Goal: Task Accomplishment & Management: Manage account settings

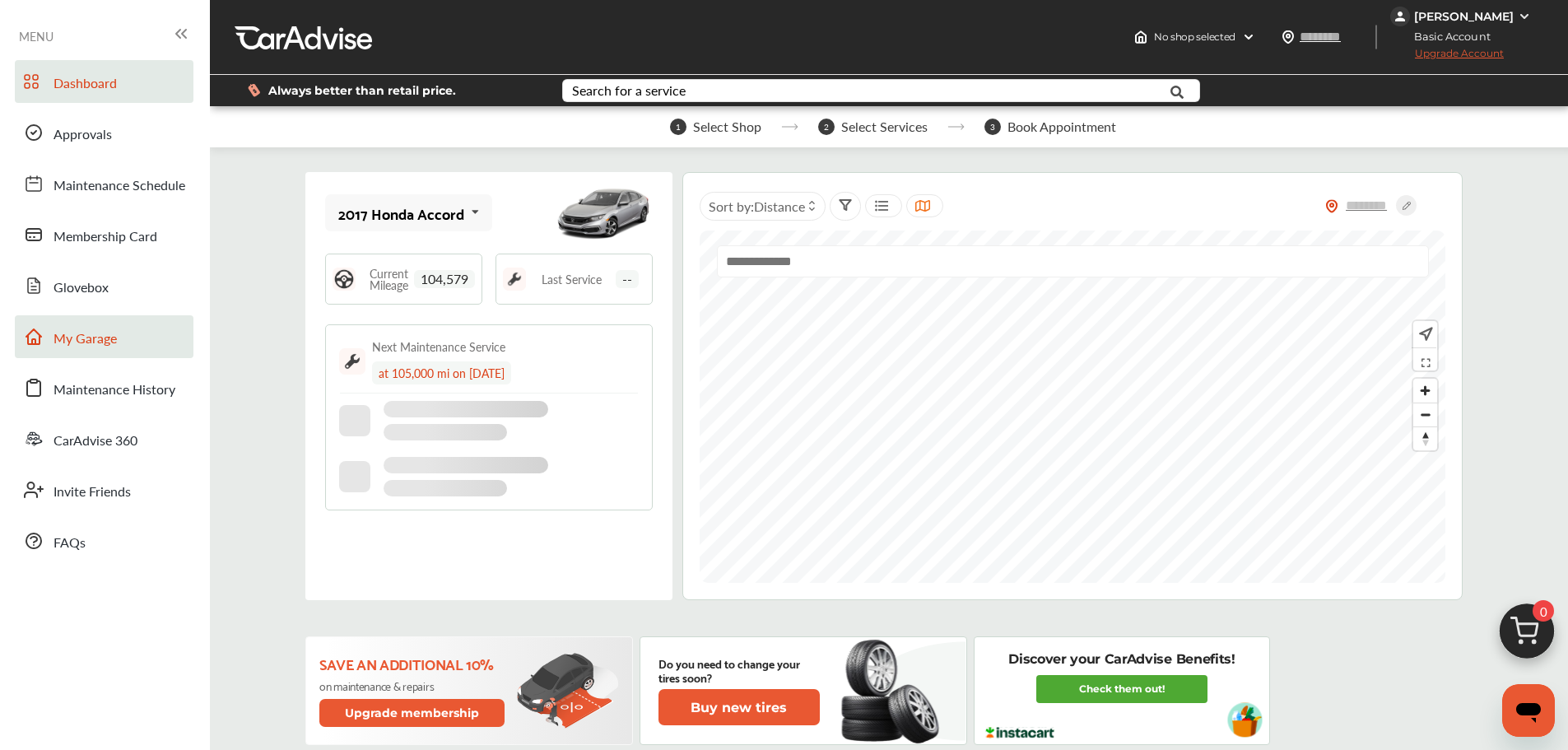
click at [118, 326] on link "My Garage" at bounding box center [104, 336] width 179 height 43
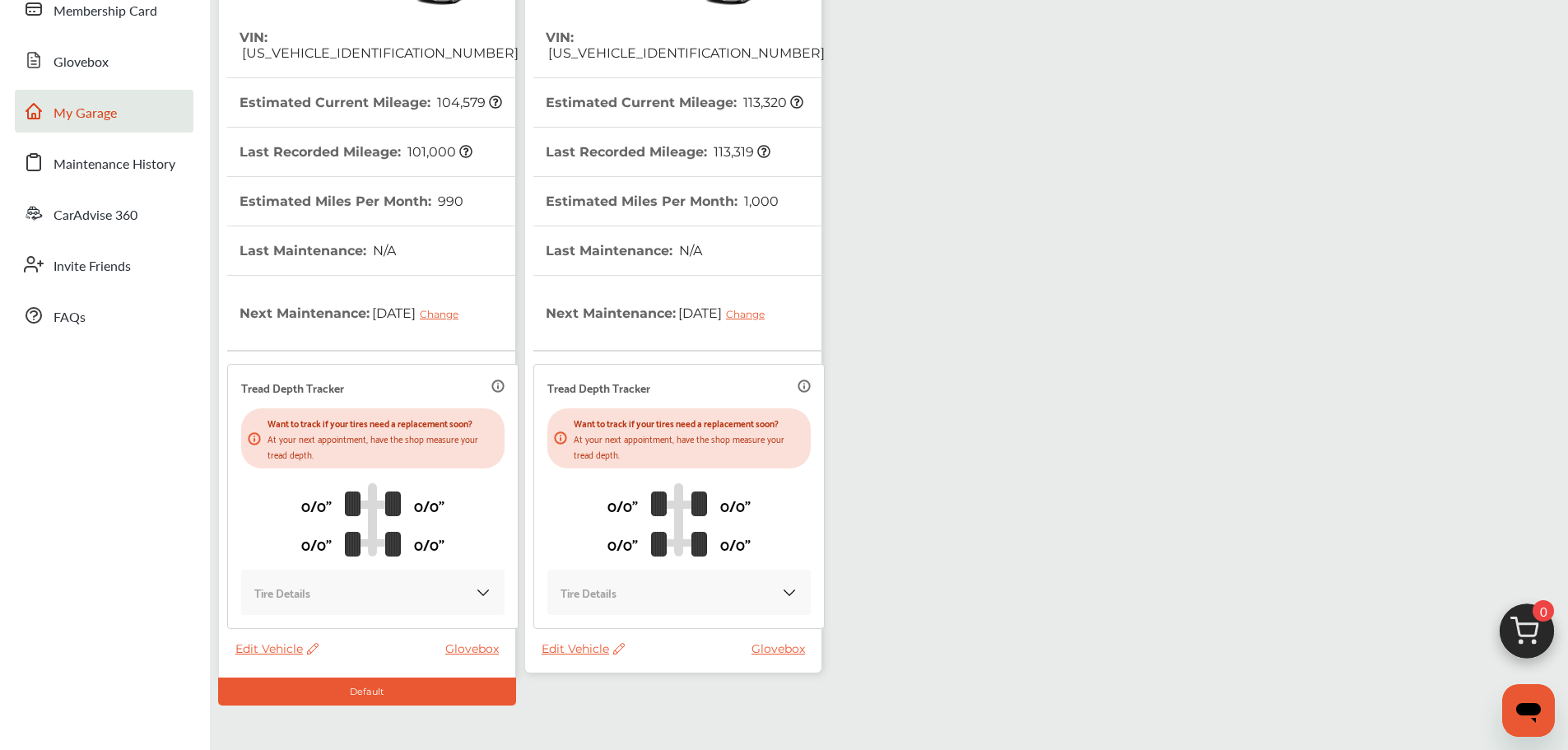
scroll to position [290, 0]
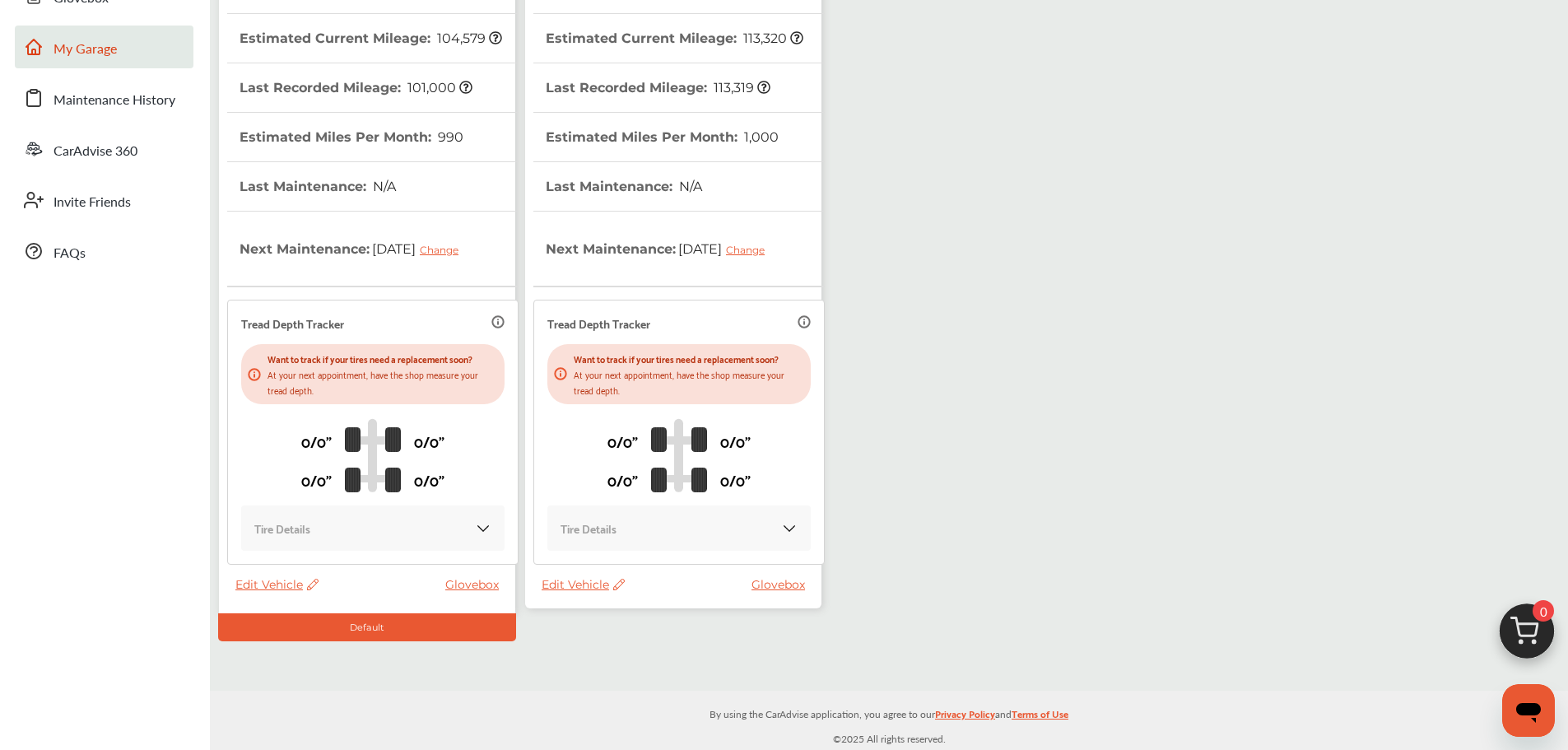
click at [557, 584] on span "Edit Vehicle" at bounding box center [583, 584] width 83 height 15
click at [599, 652] on div "Use this vehicle" at bounding box center [631, 653] width 148 height 26
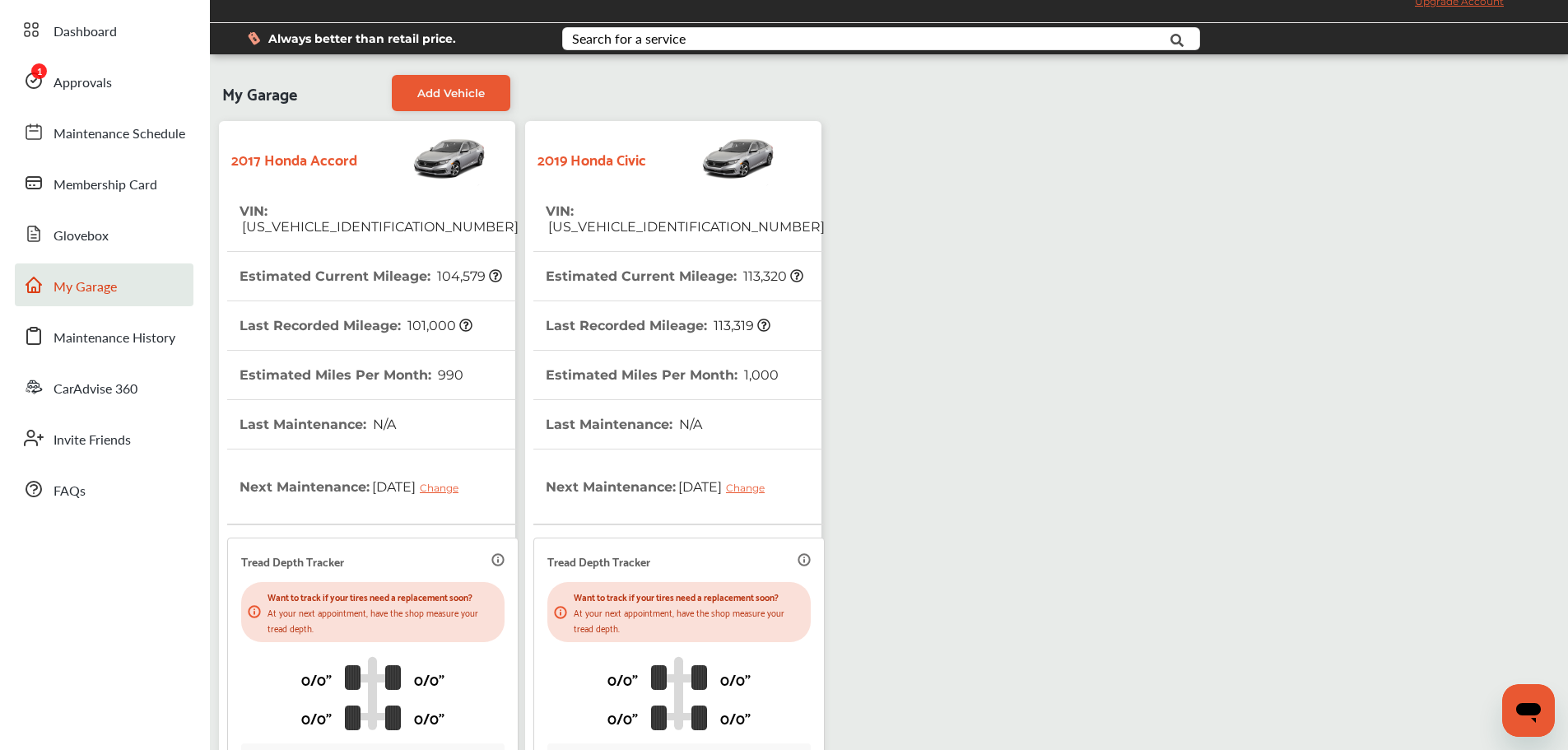
scroll to position [44, 0]
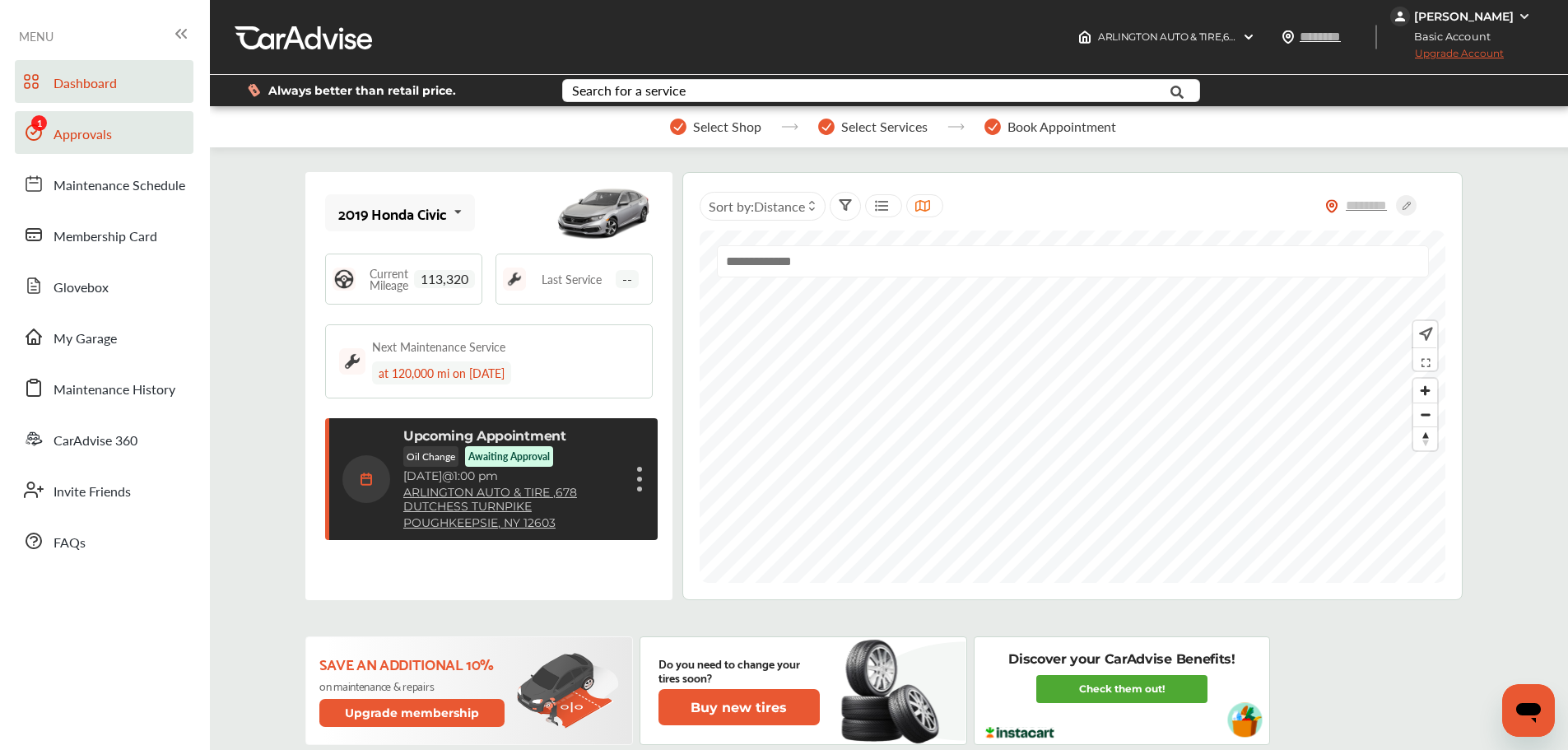
click at [65, 130] on span "Approvals" at bounding box center [82, 135] width 59 height 22
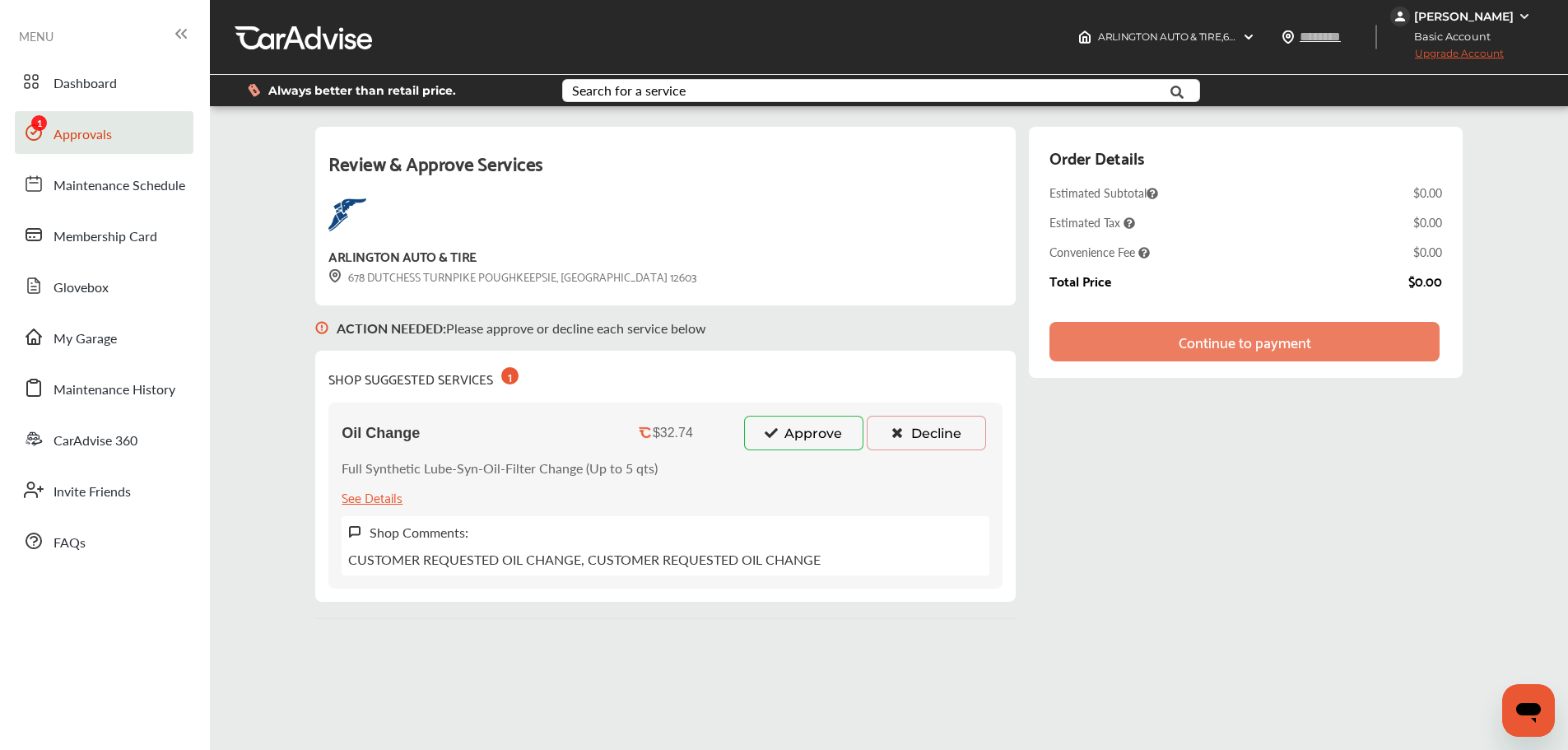
click at [786, 426] on button "Approve" at bounding box center [804, 432] width 119 height 35
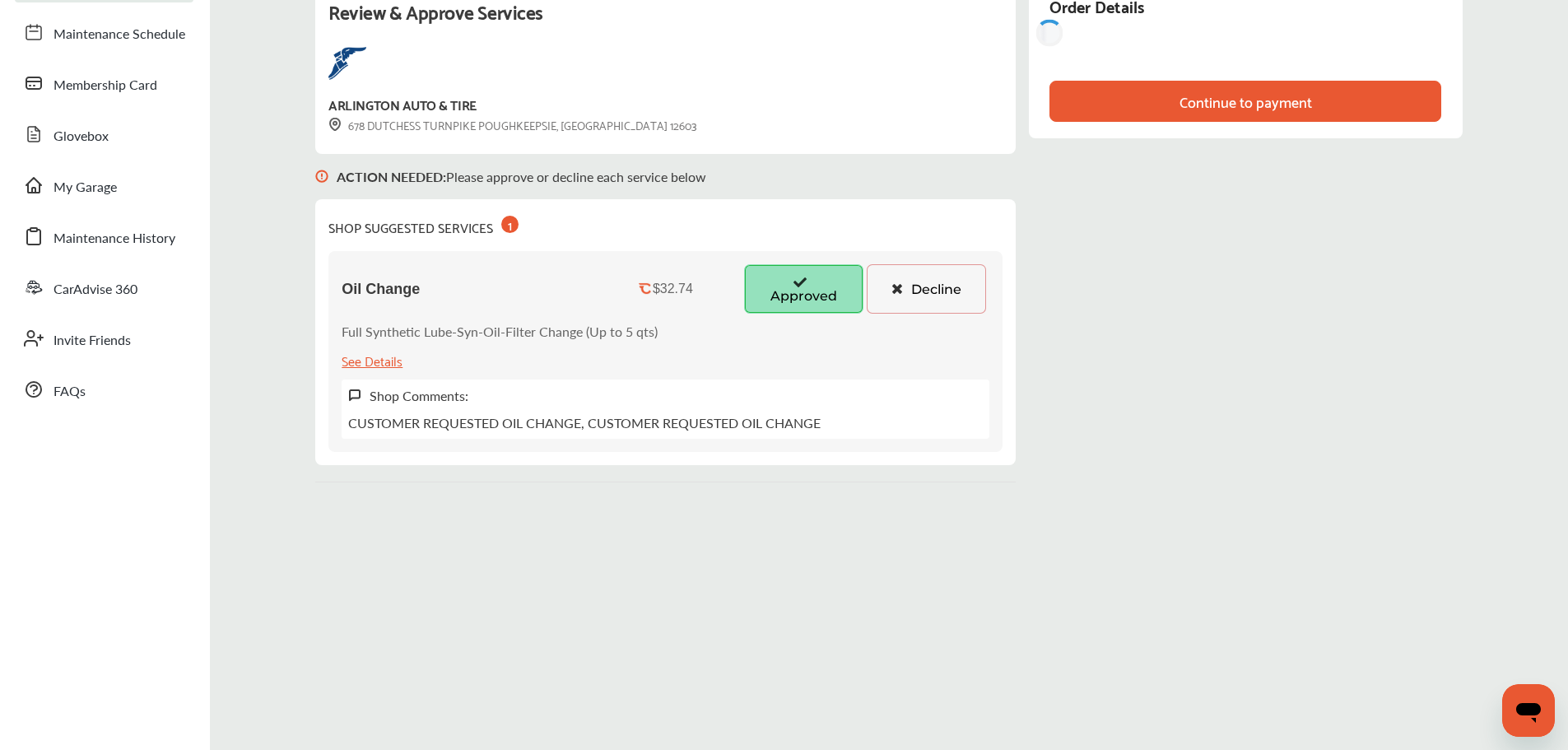
scroll to position [165, 0]
